Goal: Find specific page/section: Find specific page/section

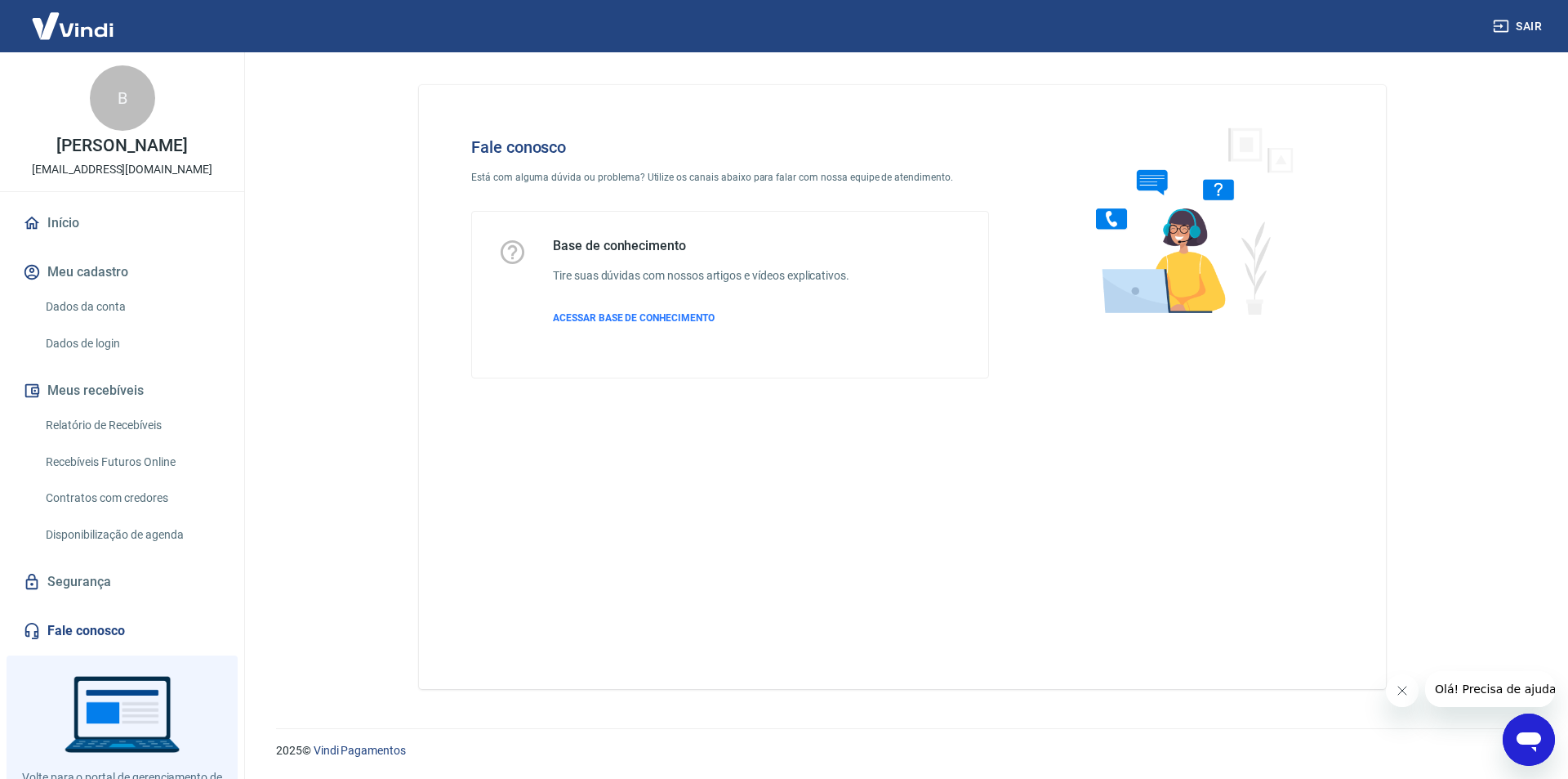
scroll to position [68, 0]
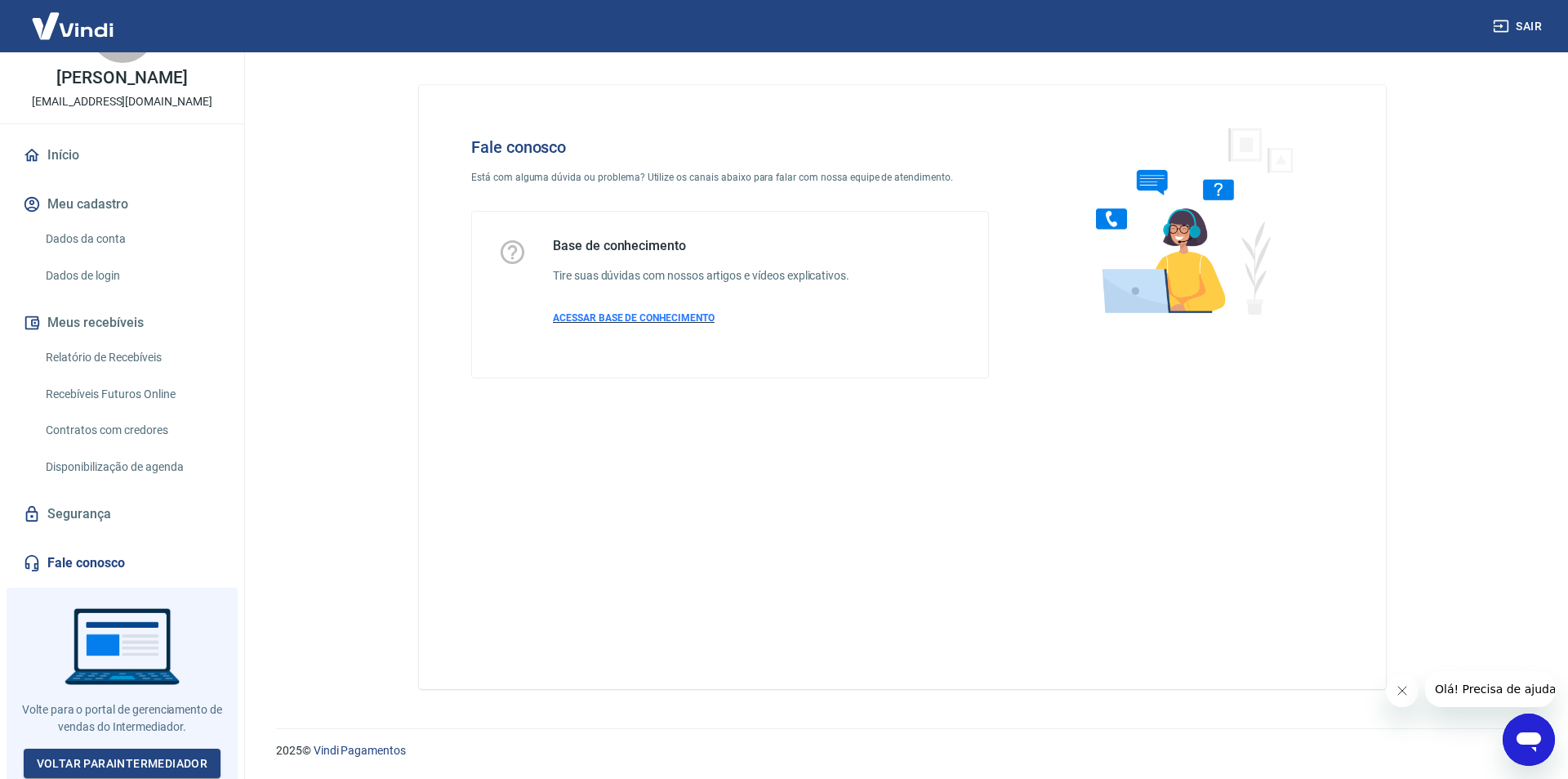
click at [621, 321] on span "ACESSAR BASE DE CONHECIMENTO" at bounding box center [633, 318] width 161 height 12
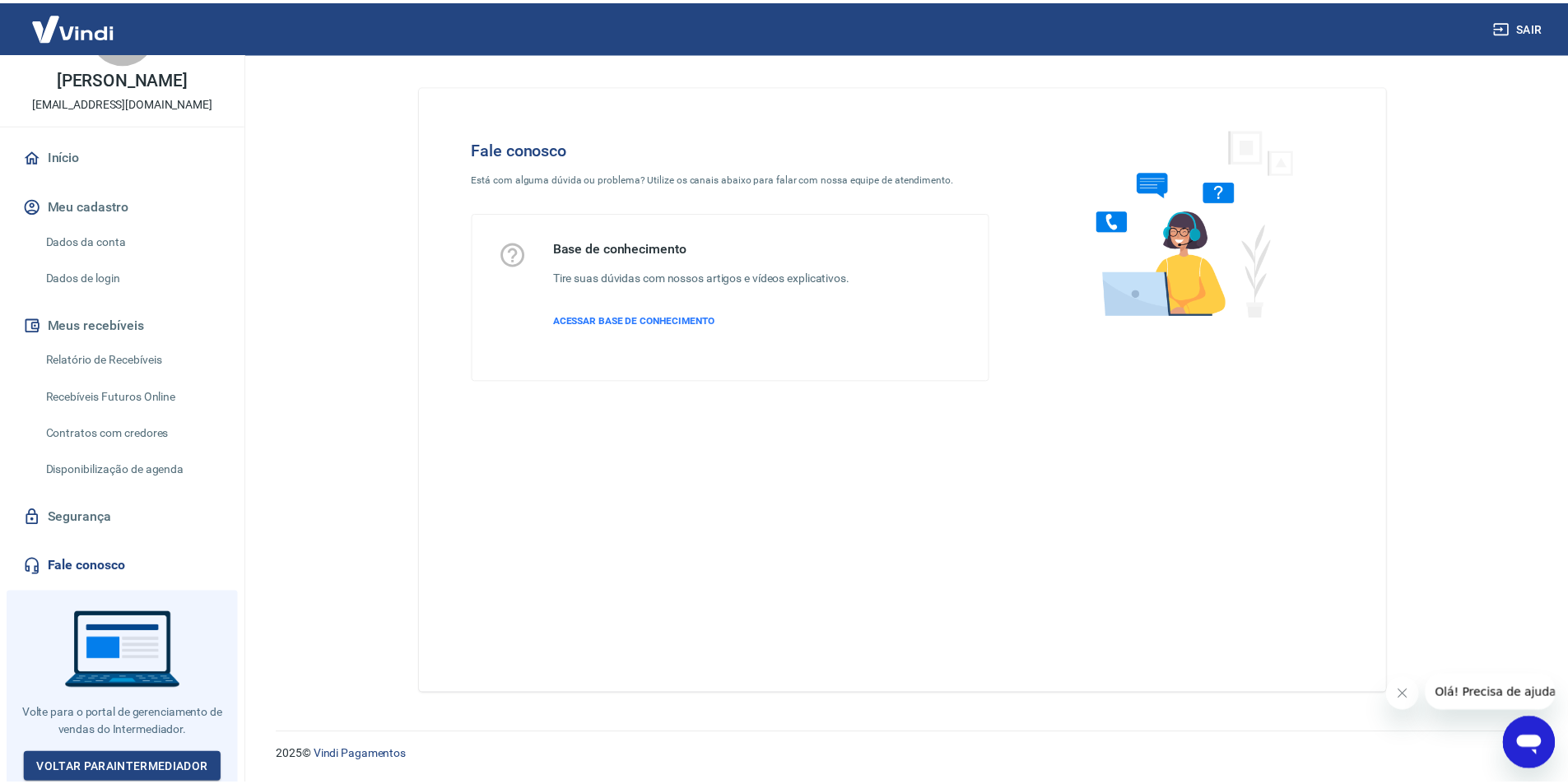
scroll to position [0, 0]
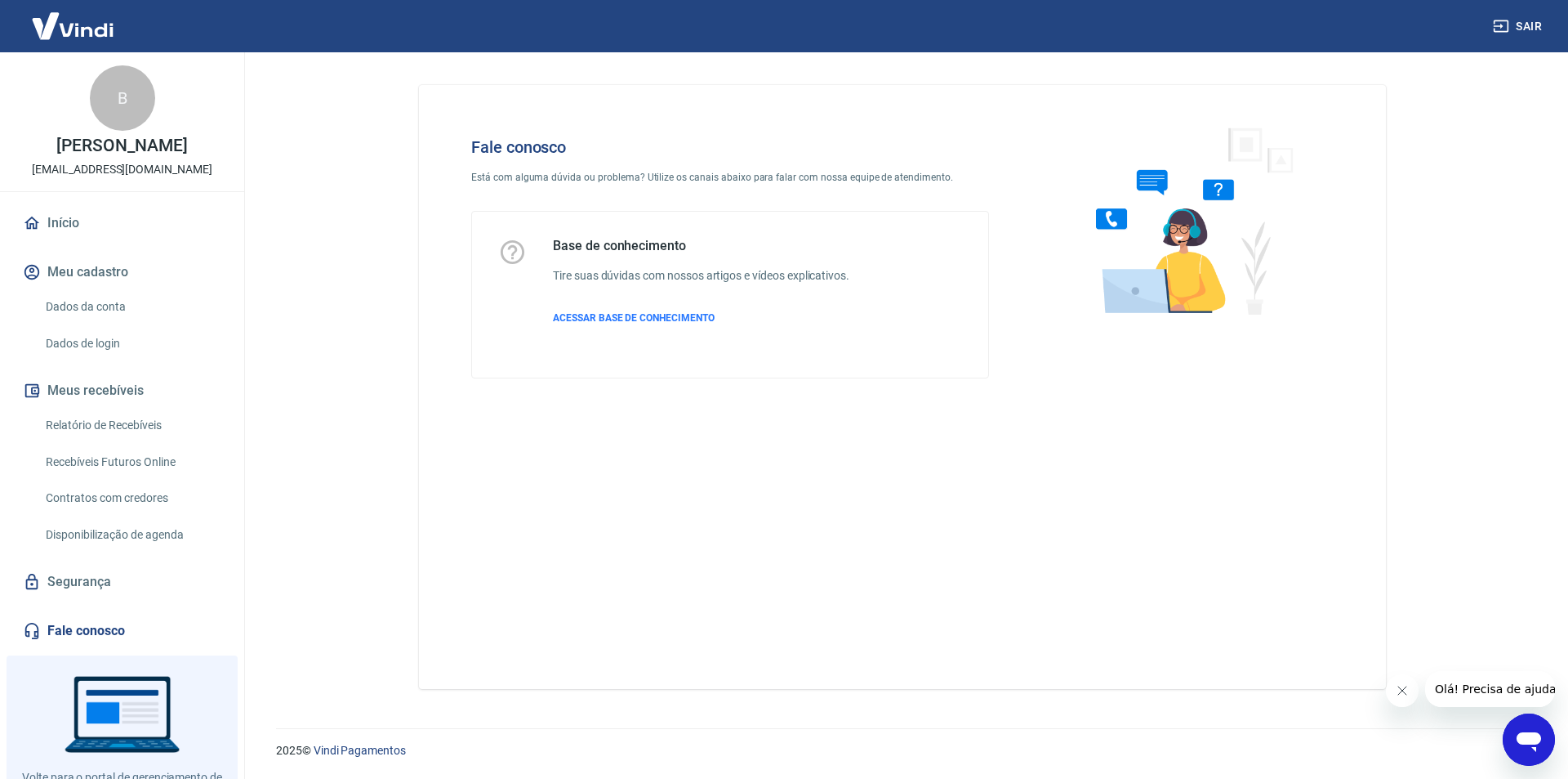
click at [134, 433] on link "Relatório de Recebíveis" at bounding box center [132, 425] width 186 height 33
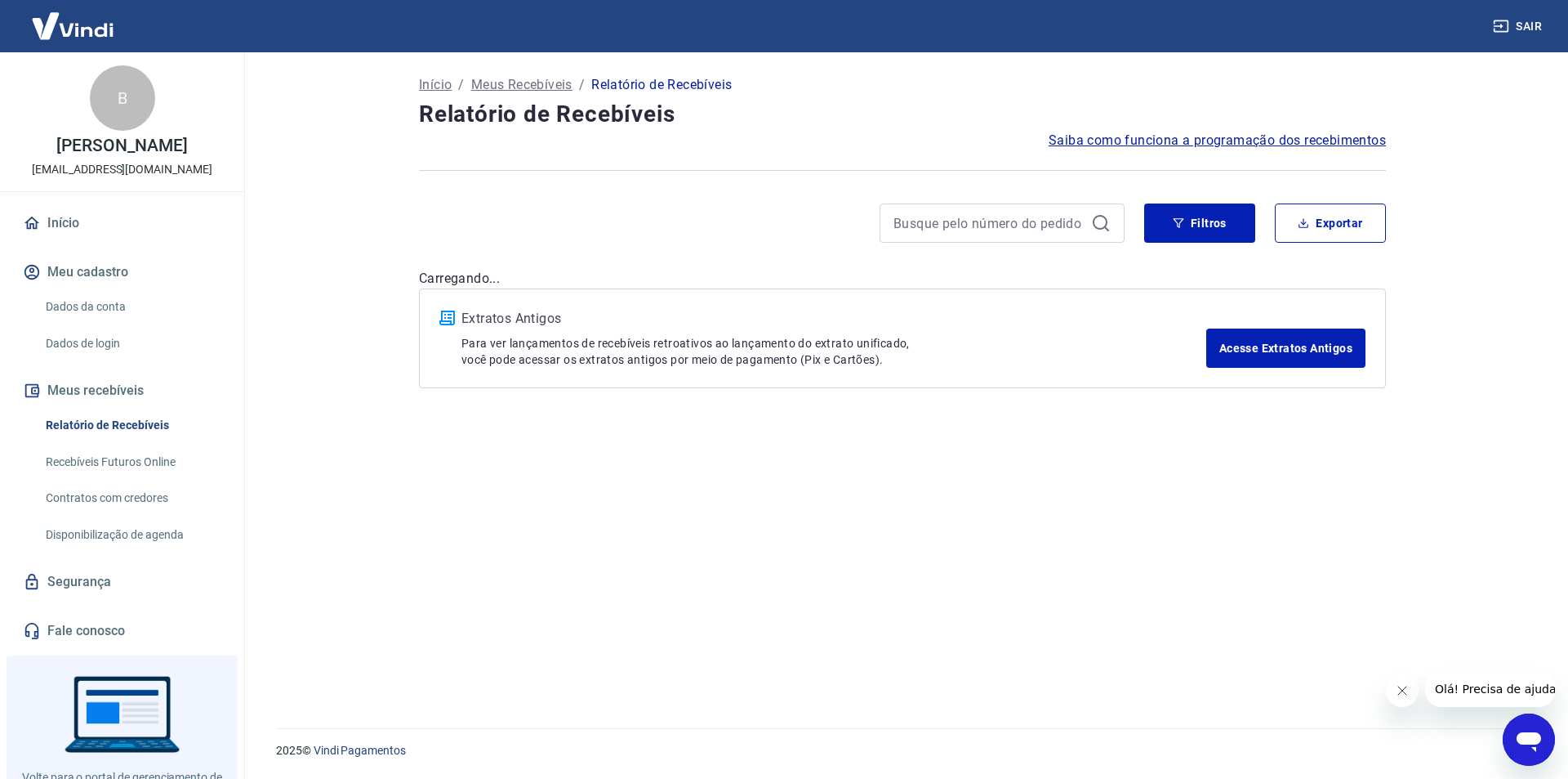
click at [140, 474] on link "Recebíveis Futuros Online" at bounding box center [132, 462] width 186 height 33
